Goal: Transaction & Acquisition: Obtain resource

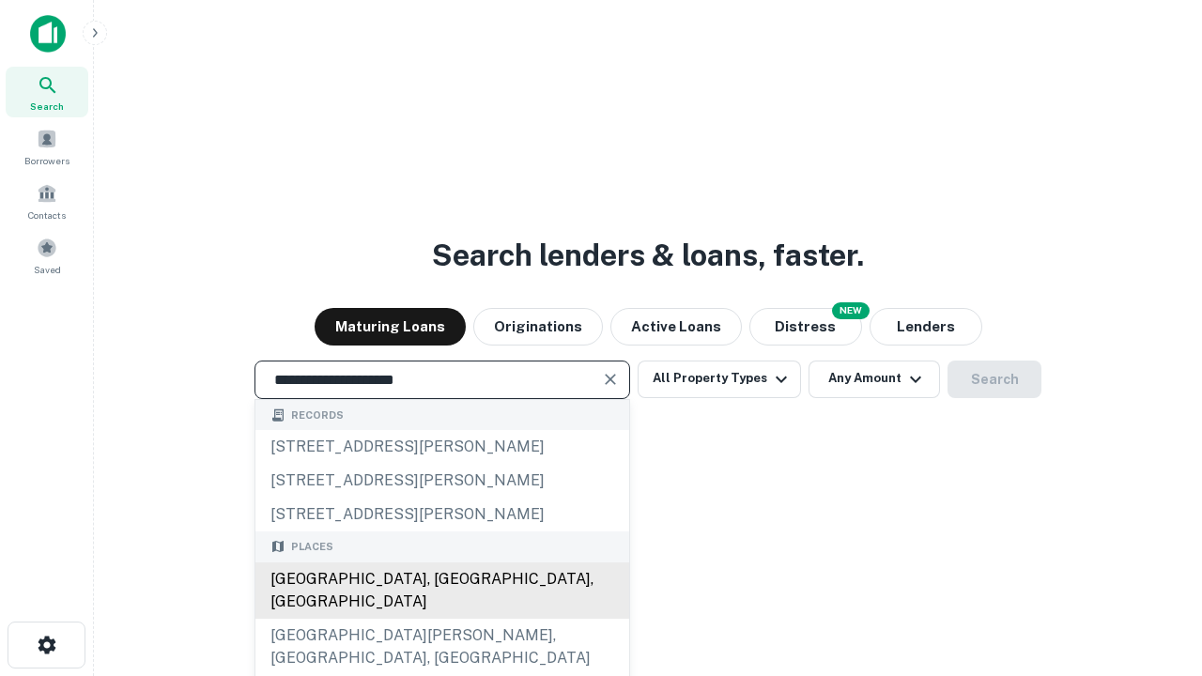
click at [441, 619] on div "Santa Monica, CA, USA" at bounding box center [442, 590] width 374 height 56
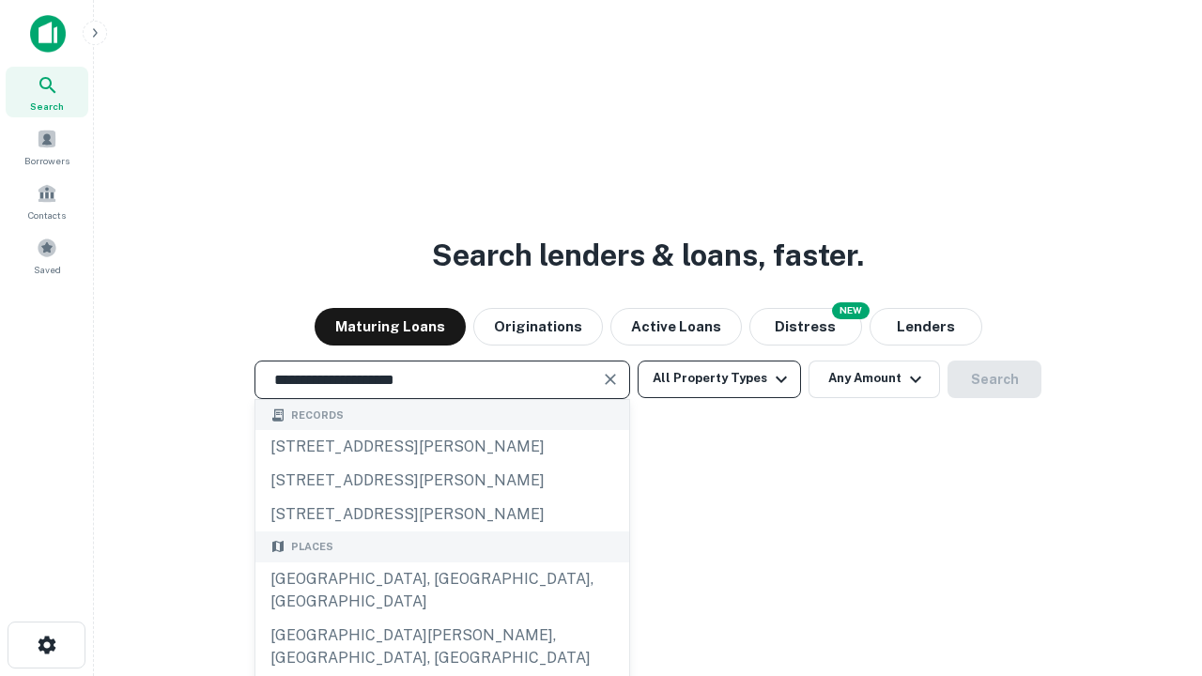
click at [719, 378] on button "All Property Types" at bounding box center [719, 380] width 163 height 38
type input "**********"
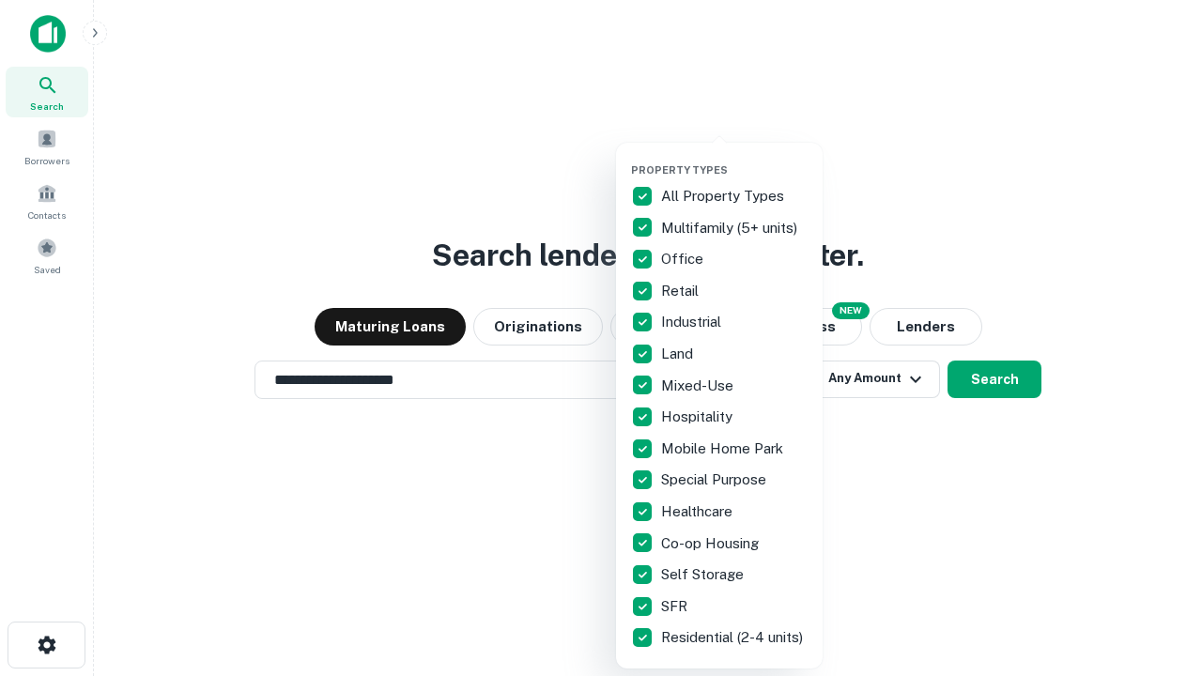
click at [734, 158] on button "button" at bounding box center [734, 158] width 207 height 1
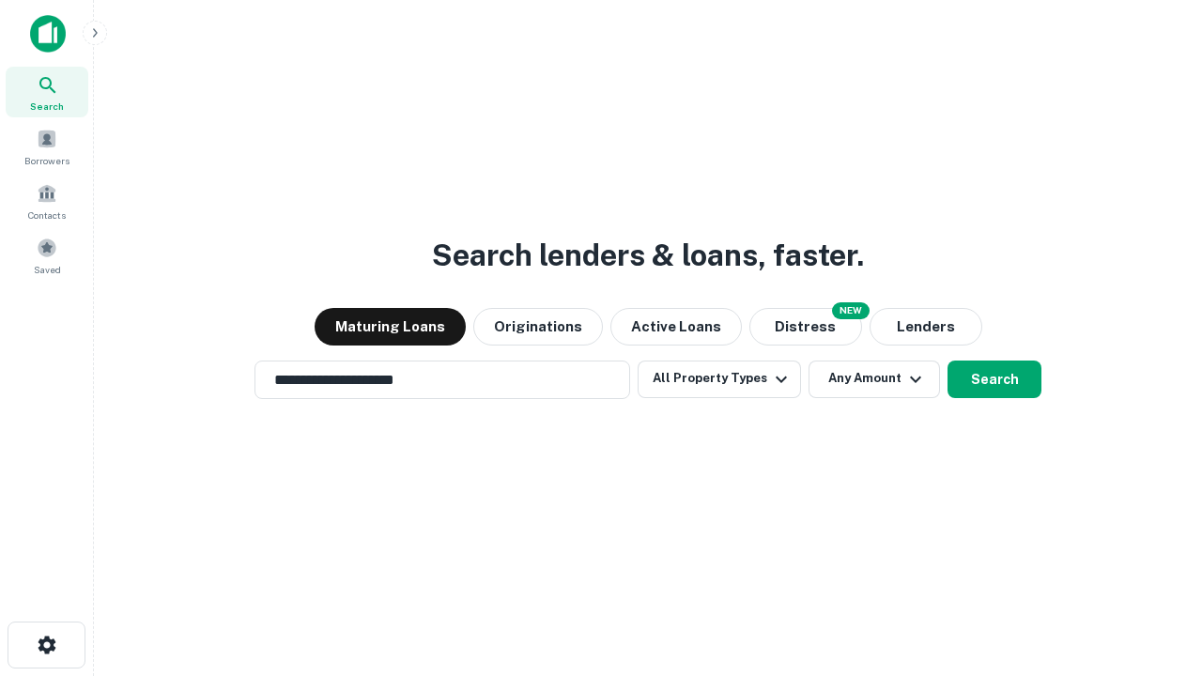
scroll to position [29, 0]
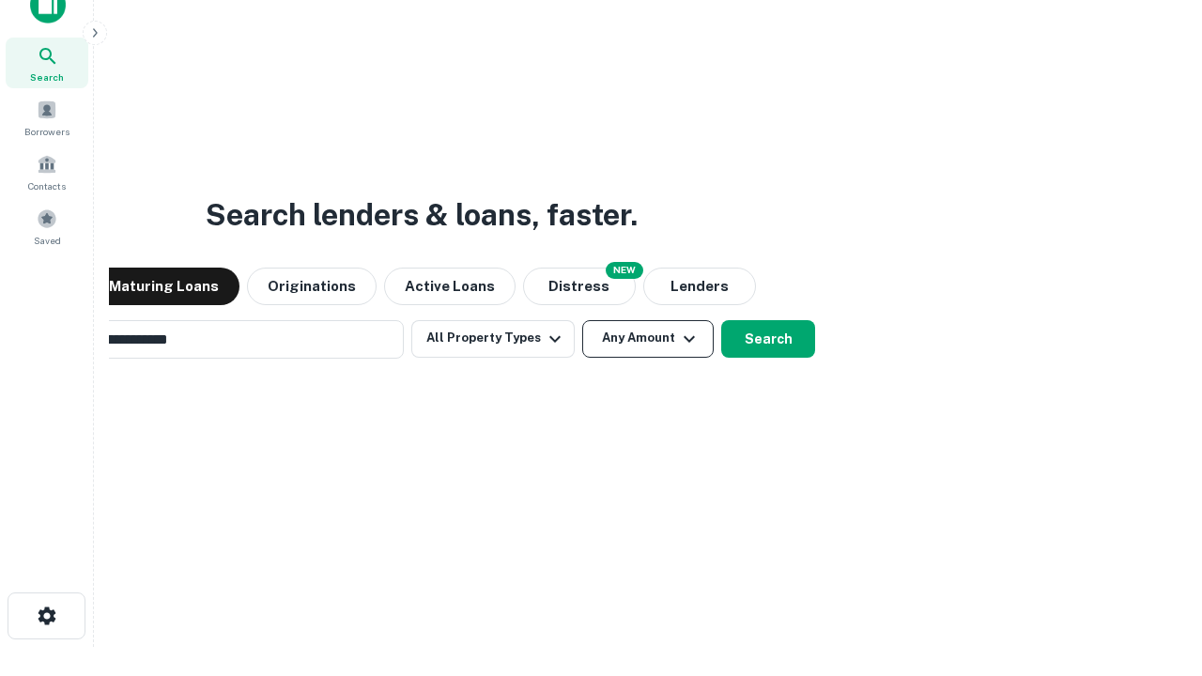
click at [582, 320] on button "Any Amount" at bounding box center [647, 339] width 131 height 38
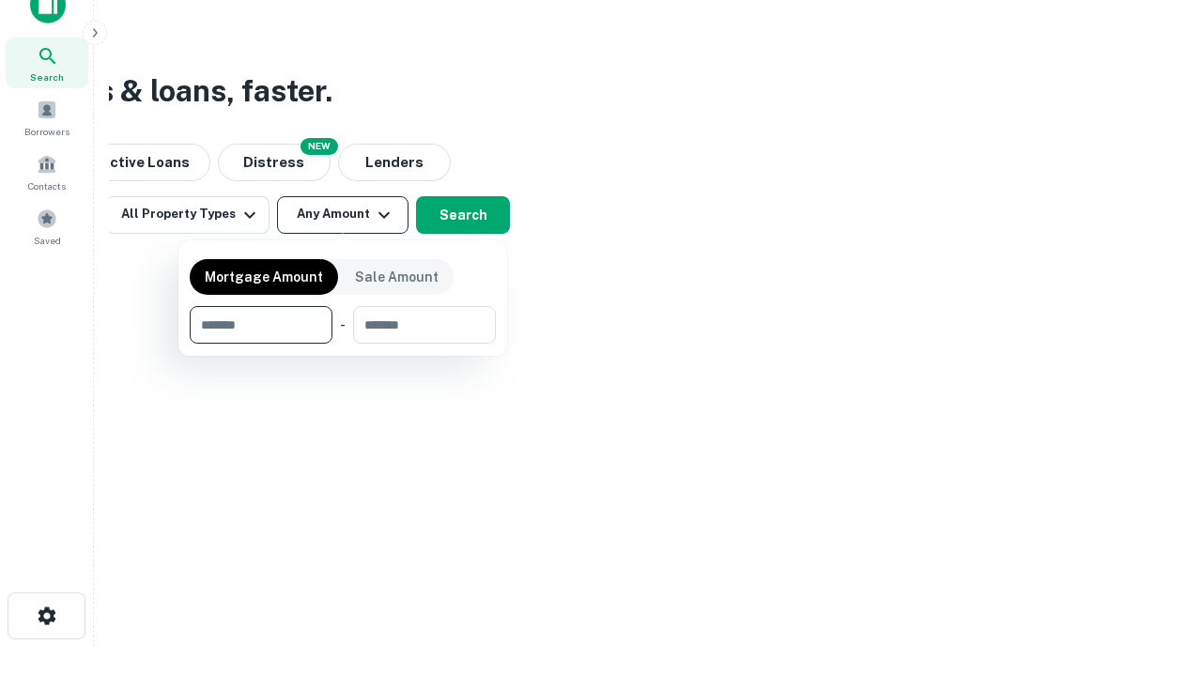
scroll to position [30, 0]
type input "*******"
click at [343, 344] on button "button" at bounding box center [343, 344] width 306 height 1
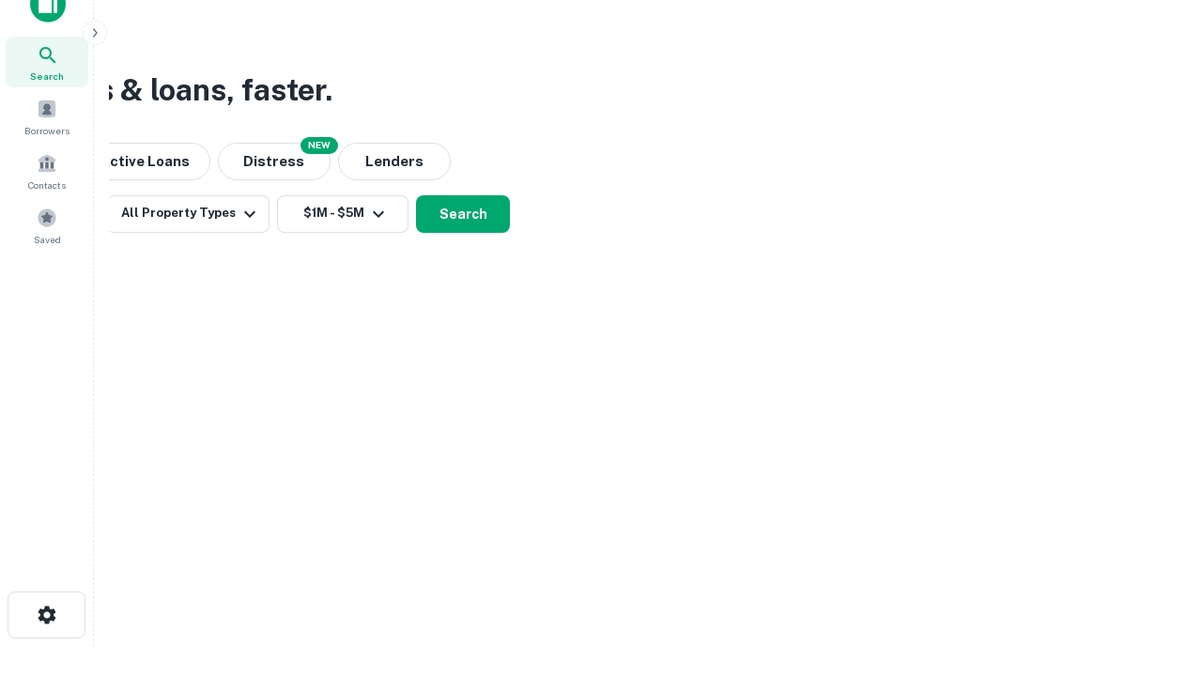
scroll to position [11, 347]
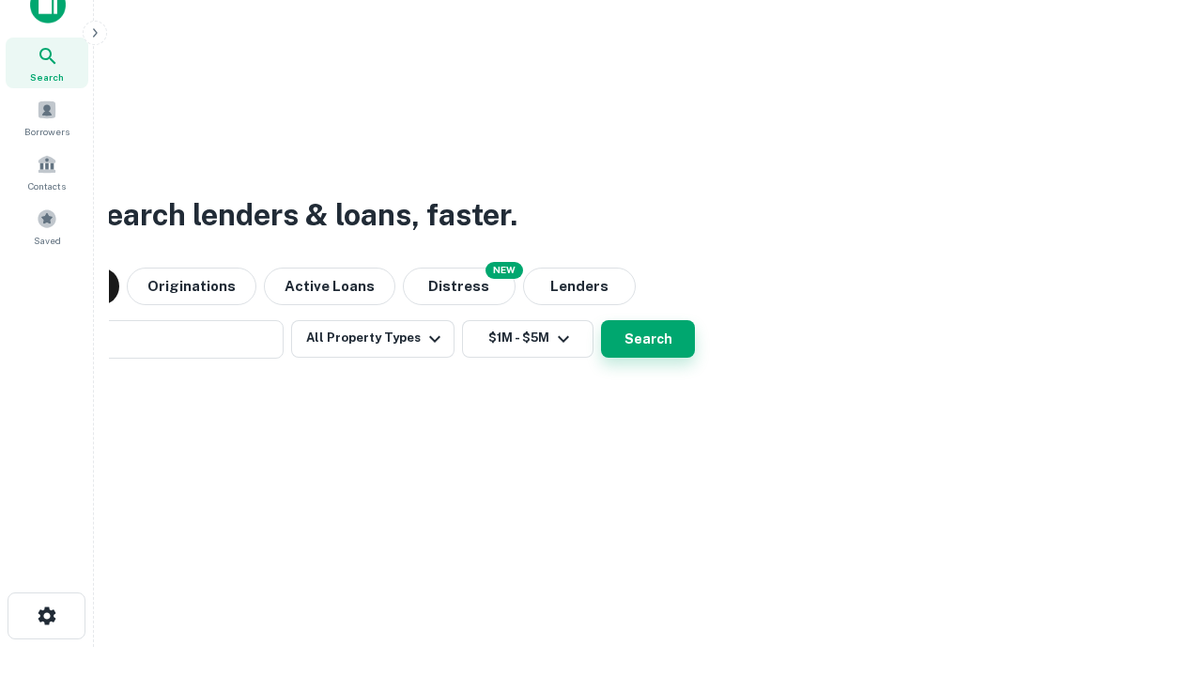
click at [601, 320] on button "Search" at bounding box center [648, 339] width 94 height 38
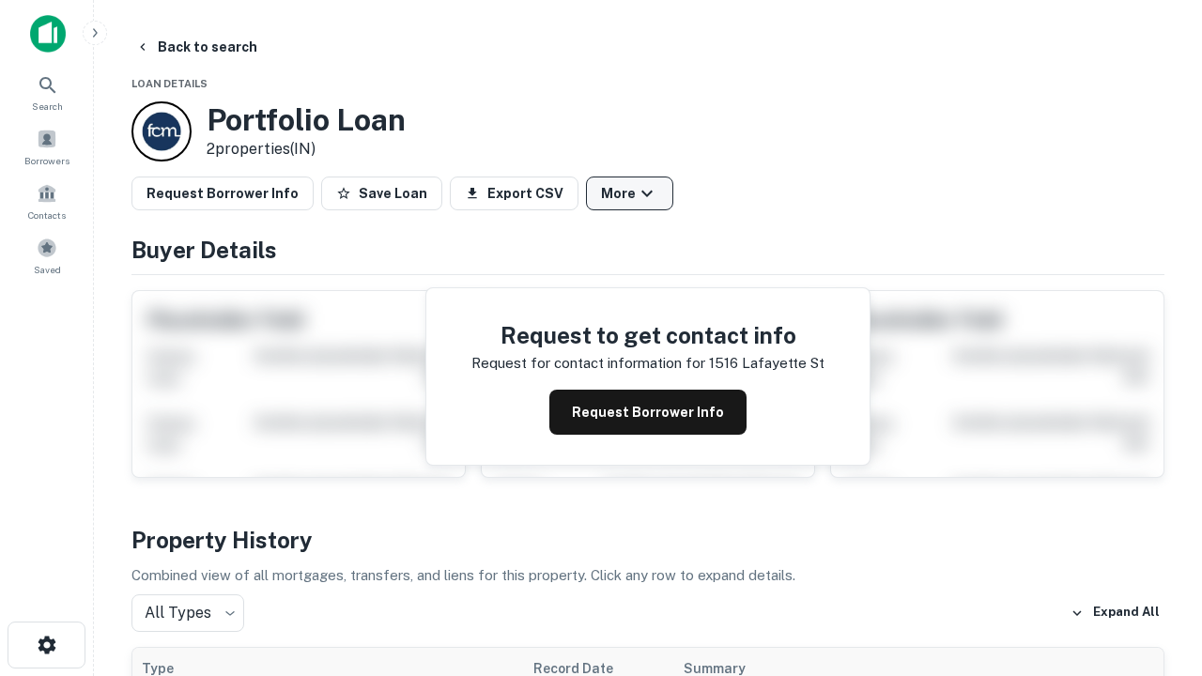
click at [629, 193] on button "More" at bounding box center [629, 194] width 87 height 34
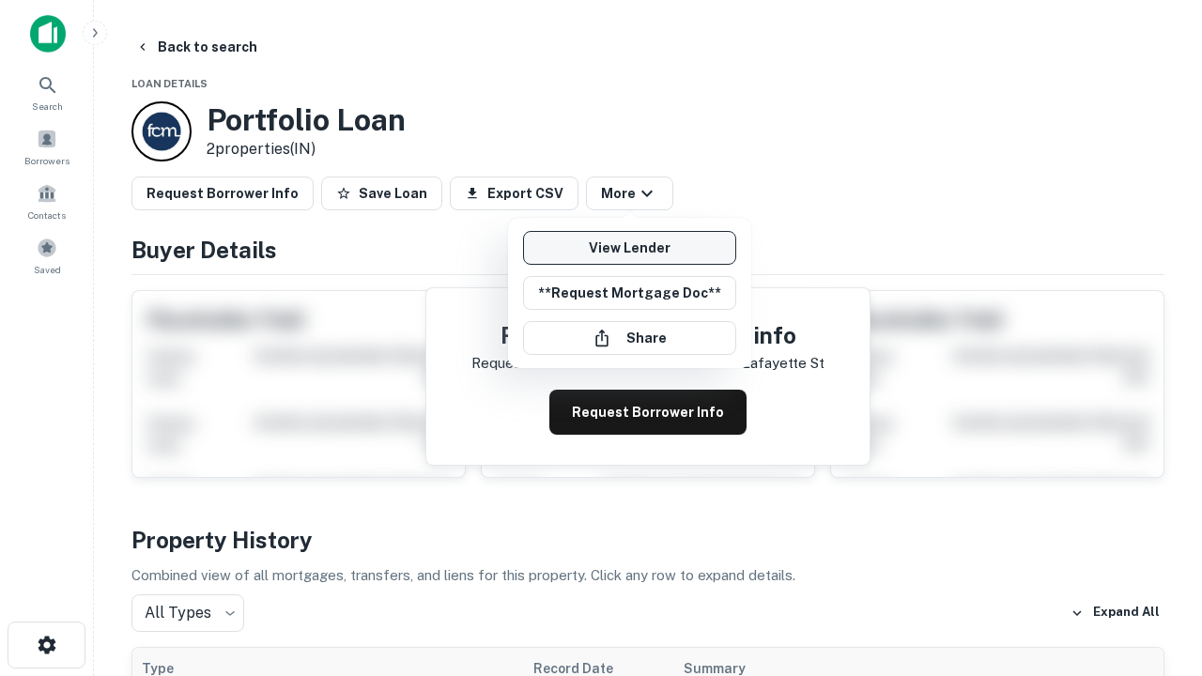
click at [629, 248] on link "View Lender" at bounding box center [629, 248] width 213 height 34
